Goal: Task Accomplishment & Management: Complete application form

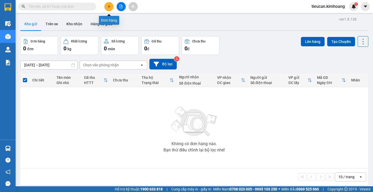
click at [107, 5] on icon "plus" at bounding box center [109, 7] width 4 height 4
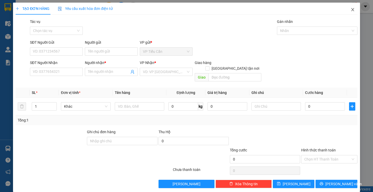
click at [350, 10] on icon "close" at bounding box center [352, 10] width 4 height 4
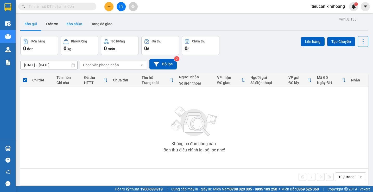
click at [80, 26] on button "Kho nhận" at bounding box center [74, 24] width 24 height 12
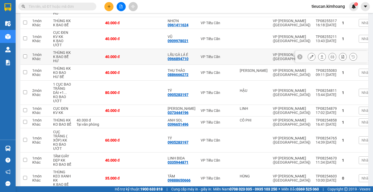
scroll to position [156, 0]
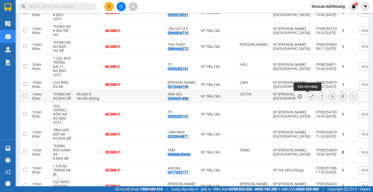
click at [308, 97] on button at bounding box center [311, 96] width 7 height 9
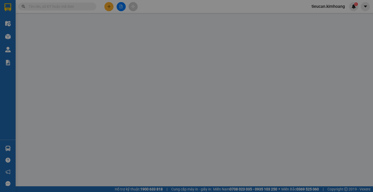
type input "CÔ PHI"
type input "0396651496"
type input "ANH SOL"
type input "40.000"
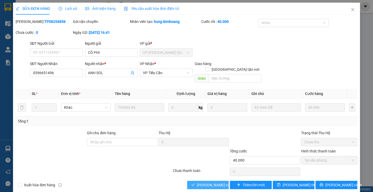
click at [222, 182] on span "[PERSON_NAME] và Giao hàng" at bounding box center [222, 185] width 50 height 6
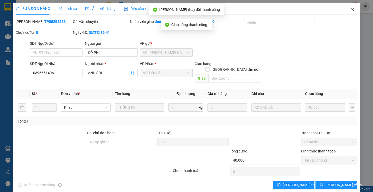
click at [350, 11] on icon "close" at bounding box center [352, 10] width 4 height 4
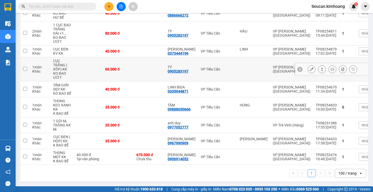
scroll to position [87, 0]
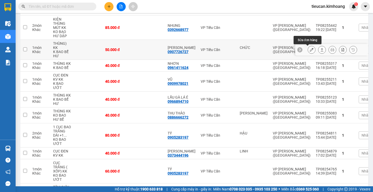
click at [308, 50] on button at bounding box center [311, 49] width 7 height 9
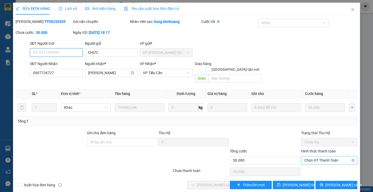
click at [312, 156] on span "Chọn HT Thanh Toán" at bounding box center [329, 160] width 50 height 8
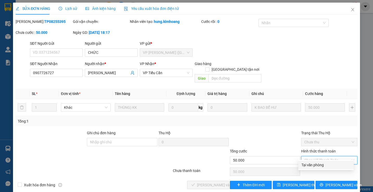
click at [308, 167] on div "Tại văn phòng" at bounding box center [325, 165] width 49 height 6
type input "0"
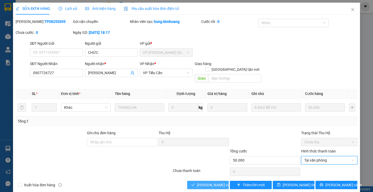
click at [223, 181] on button "[PERSON_NAME] và Giao hàng" at bounding box center [208, 185] width 42 height 8
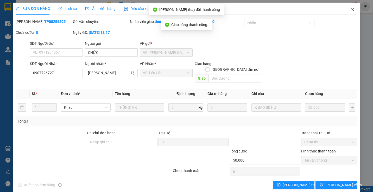
click at [350, 11] on icon "close" at bounding box center [352, 10] width 4 height 4
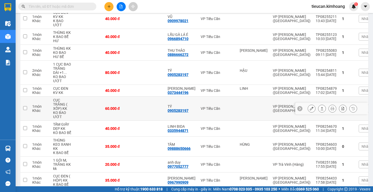
scroll to position [171, 0]
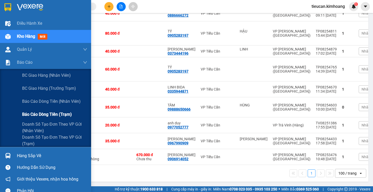
click at [37, 117] on span "Báo cáo dòng tiền (trạm)" at bounding box center [47, 114] width 50 height 7
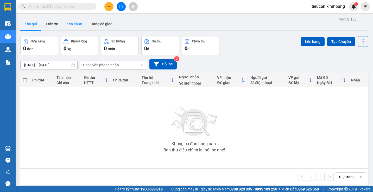
click at [72, 25] on button "Kho nhận" at bounding box center [74, 24] width 24 height 12
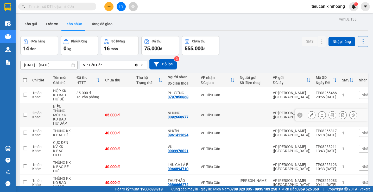
scroll to position [52, 0]
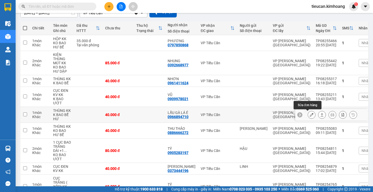
click at [310, 115] on button at bounding box center [311, 114] width 7 height 9
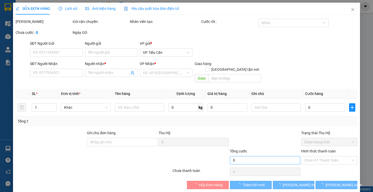
type input "0966894710"
type input "LẨU GÀ LÁ É"
type input "40.000"
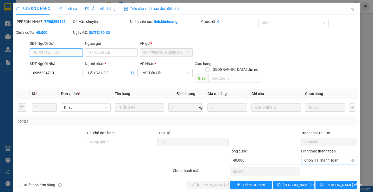
click at [311, 157] on span "Chọn HT Thanh Toán" at bounding box center [329, 160] width 50 height 8
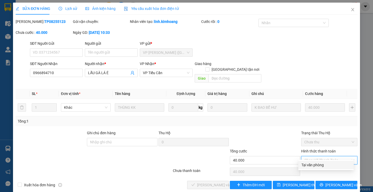
click at [310, 164] on div "Tại văn phòng" at bounding box center [325, 165] width 49 height 6
type input "0"
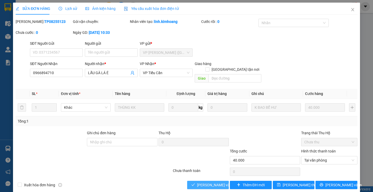
click at [209, 182] on span "[PERSON_NAME] và Giao hàng" at bounding box center [222, 185] width 50 height 6
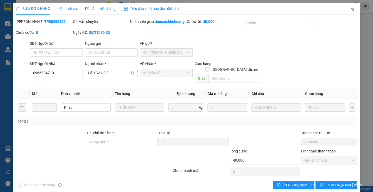
click at [350, 11] on icon "close" at bounding box center [352, 10] width 4 height 4
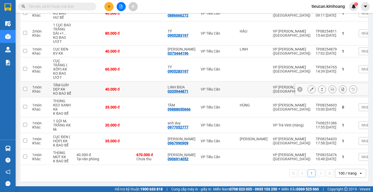
scroll to position [25, 0]
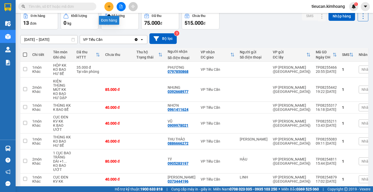
click at [107, 7] on icon "plus" at bounding box center [109, 7] width 4 height 4
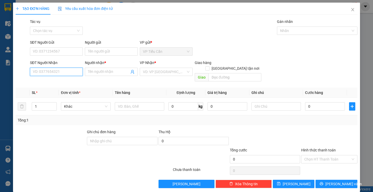
click at [75, 69] on input "SĐT Người Nhận" at bounding box center [56, 72] width 53 height 8
click at [53, 80] on div "0564276276 - PHONG" at bounding box center [56, 82] width 46 height 6
type input "0564276276"
type input "PHONG"
type input "130.000"
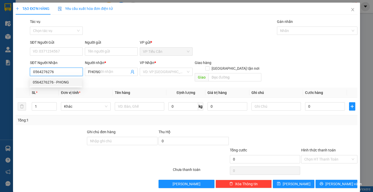
type input "130.000"
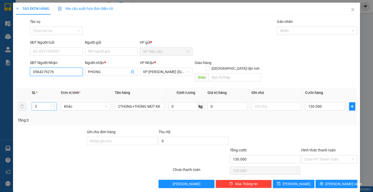
type input "0564276276"
click at [43, 102] on input "3" at bounding box center [44, 106] width 25 height 8
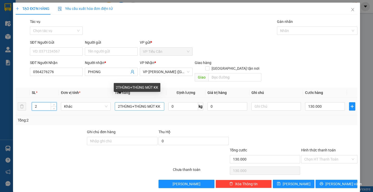
type input "2"
click at [154, 102] on input "2THÙNG+THÙNG MÚT KK" at bounding box center [139, 106] width 49 height 8
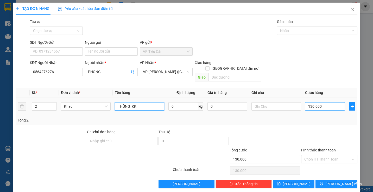
type input "THÙNG KK"
click at [325, 102] on input "130.000" at bounding box center [325, 106] width 40 height 8
type input "0"
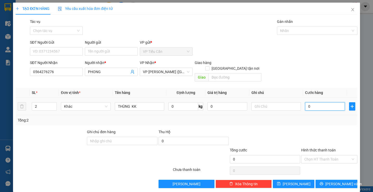
click at [305, 102] on input "0" at bounding box center [325, 106] width 40 height 8
type input "80"
type input "80.000"
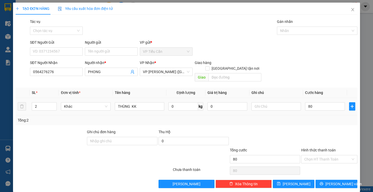
type input "80.000"
click at [296, 119] on div "Transit Pickup Surcharge Ids Transit Deliver Surcharge Ids Transit Deliver Surc…" at bounding box center [186, 103] width 341 height 169
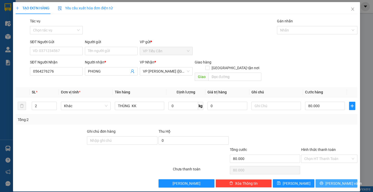
click at [331, 181] on span "[PERSON_NAME] và In" at bounding box center [343, 184] width 36 height 6
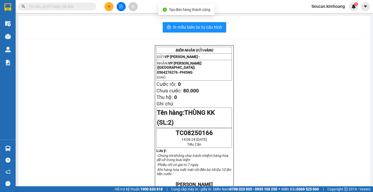
click at [189, 22] on div "In mẫu biên lai tự cấu hình BIÊN NHẬN GỬI HÀNG GỬI: VP Tiểu Cần - NHẬN: VP Trần…" at bounding box center [193, 181] width 351 height 331
click at [189, 22] on button "In mẫu biên lai tự cấu hình" at bounding box center [194, 27] width 63 height 10
